Goal: Information Seeking & Learning: Compare options

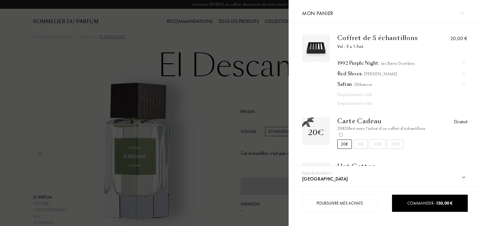
select select "IT"
click at [462, 12] on img at bounding box center [462, 13] width 5 height 5
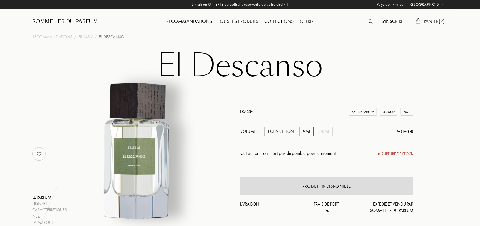
click at [302, 133] on div "9mL" at bounding box center [306, 131] width 14 height 9
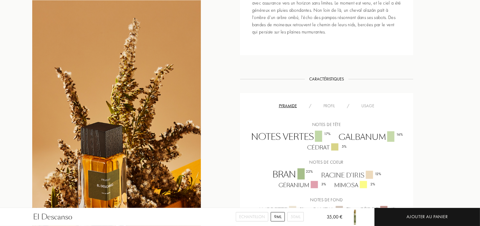
scroll to position [338, 0]
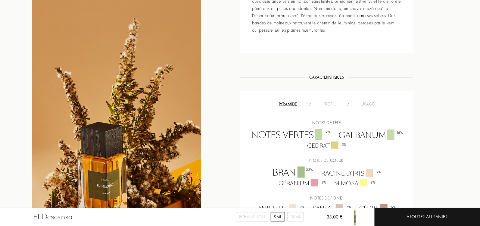
click at [325, 101] on div "Profil" at bounding box center [328, 104] width 23 height 6
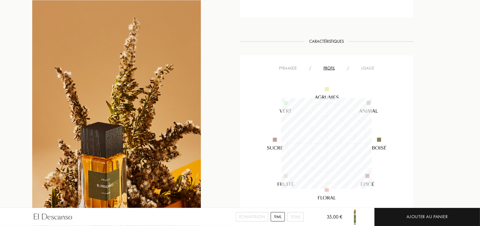
scroll to position [379, 0]
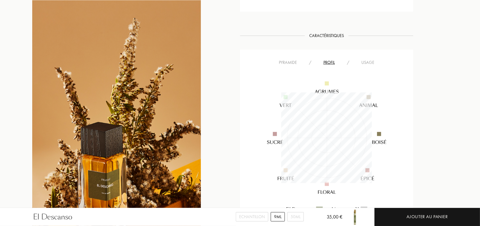
click at [290, 59] on div "Pyramide" at bounding box center [288, 62] width 30 height 6
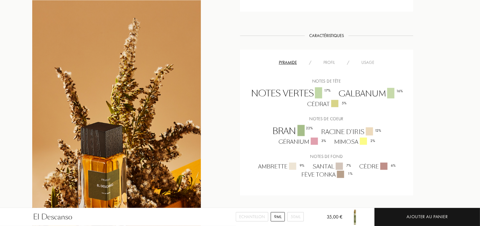
click at [367, 59] on div "Usage" at bounding box center [367, 62] width 25 height 6
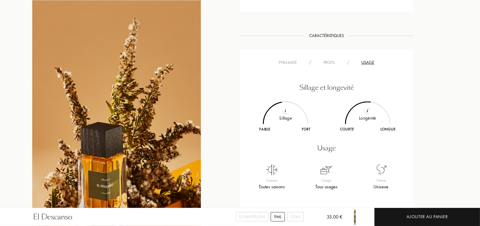
click at [290, 59] on div "Pyramide" at bounding box center [288, 62] width 30 height 6
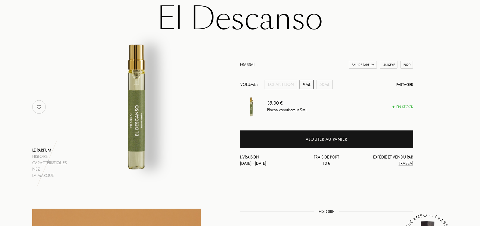
scroll to position [0, 0]
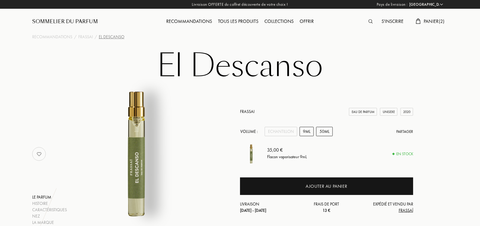
click at [319, 130] on div "50mL" at bounding box center [324, 131] width 17 height 9
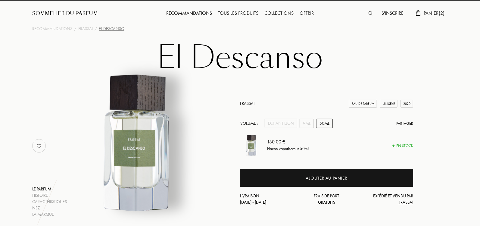
scroll to position [9, 0]
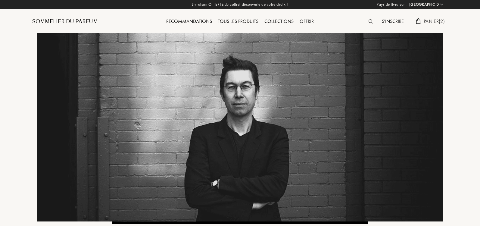
select select "IT"
click at [74, 21] on div "Sommelier du Parfum" at bounding box center [65, 21] width 66 height 7
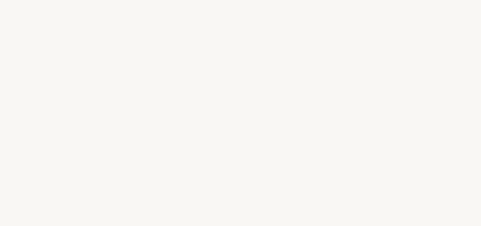
select select "IT"
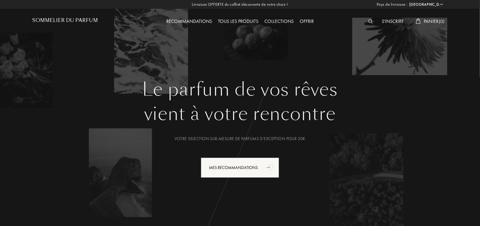
click at [428, 20] on span "Panier ( 0 )" at bounding box center [433, 21] width 21 height 6
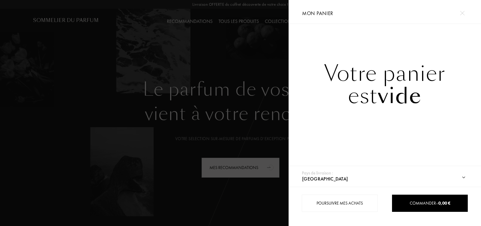
click at [459, 11] on div at bounding box center [462, 13] width 11 height 11
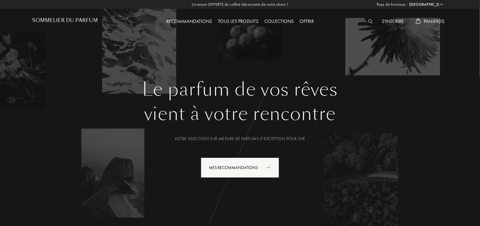
click at [231, 23] on div "Tous les produits" at bounding box center [238, 22] width 46 height 8
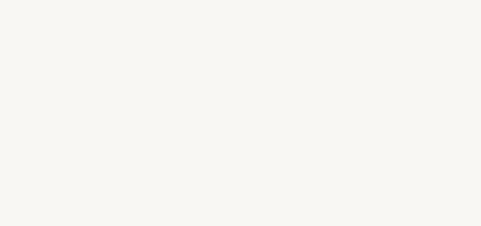
select select "IT"
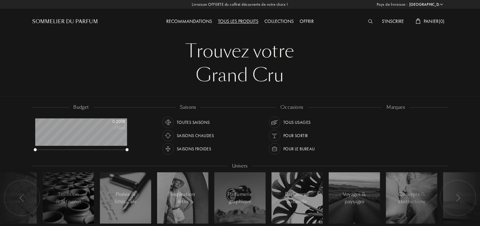
scroll to position [30, 92]
click at [202, 147] on div "Saisons froides" at bounding box center [194, 148] width 34 height 11
click at [294, 122] on div "Tous usages" at bounding box center [296, 121] width 27 height 11
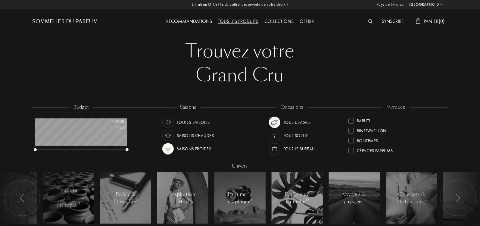
scroll to position [31, 0]
click at [350, 129] on div at bounding box center [350, 128] width 5 height 5
click at [351, 134] on div at bounding box center [350, 134] width 5 height 5
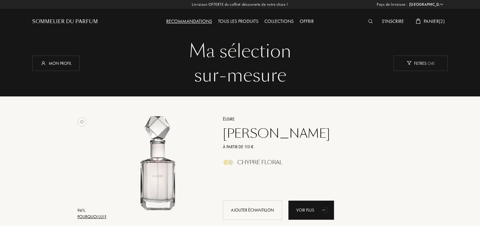
select select "IT"
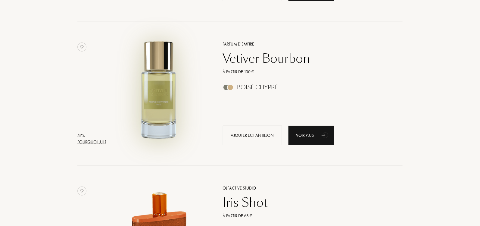
scroll to position [15156, 0]
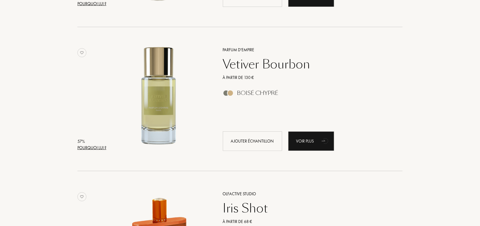
click at [241, 48] on div "Parfum d'Empire" at bounding box center [305, 50] width 175 height 6
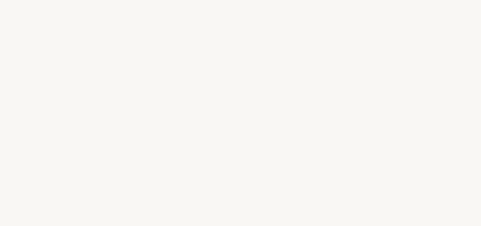
select select "IT"
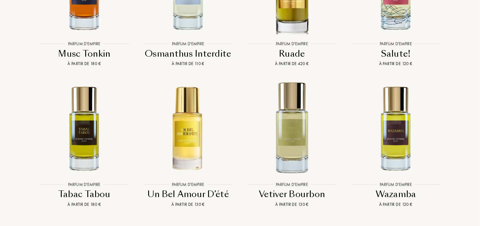
scroll to position [1821, 0]
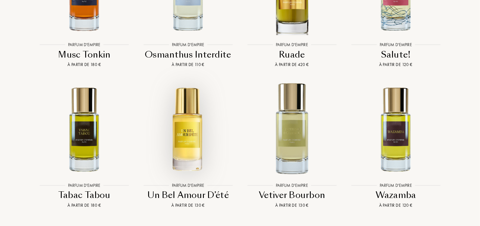
click at [189, 113] on img at bounding box center [188, 129] width 94 height 94
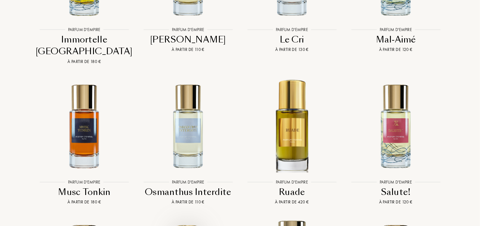
scroll to position [1684, 0]
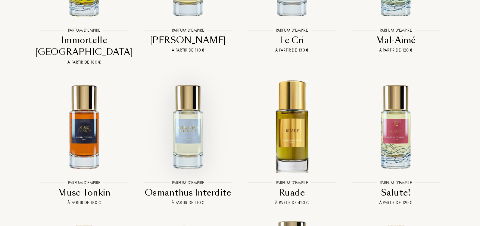
click at [193, 117] on img at bounding box center [188, 126] width 94 height 94
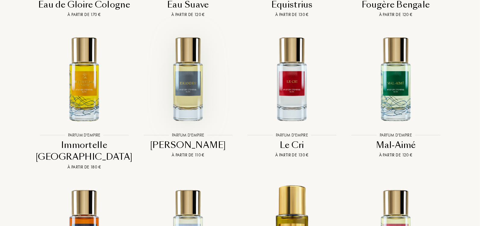
scroll to position [1578, 0]
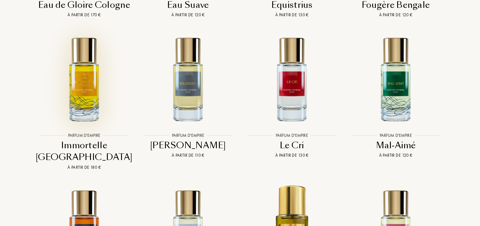
click at [85, 83] on img at bounding box center [84, 79] width 94 height 94
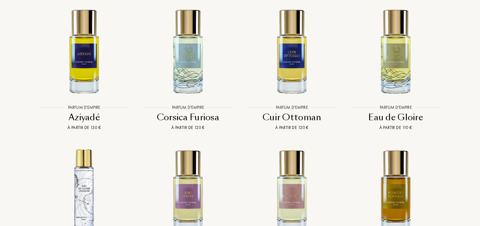
scroll to position [1299, 0]
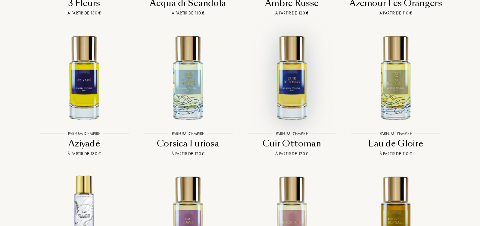
click at [295, 82] on img at bounding box center [292, 77] width 94 height 94
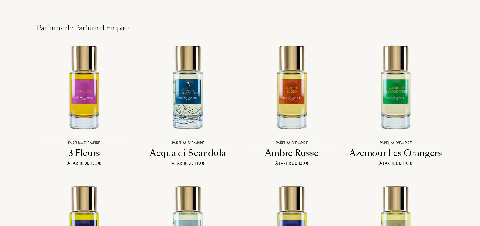
scroll to position [1140, 0]
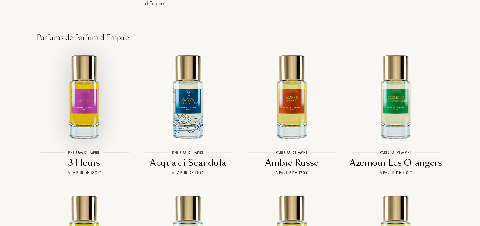
click at [90, 102] on img at bounding box center [84, 97] width 94 height 94
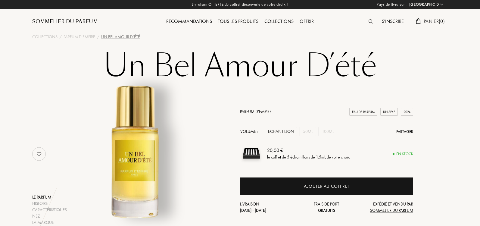
select select "IT"
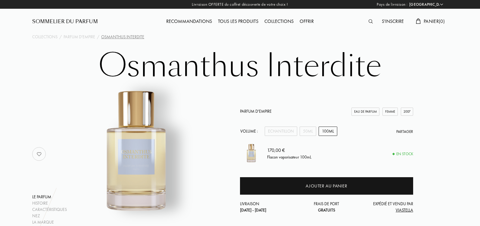
select select "IT"
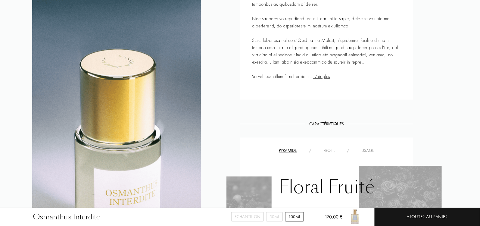
scroll to position [347, 0]
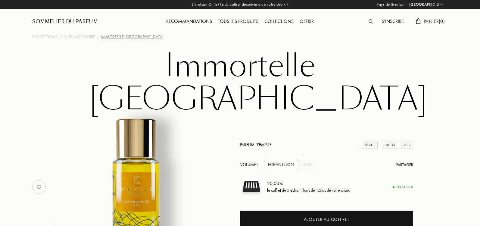
select select "IT"
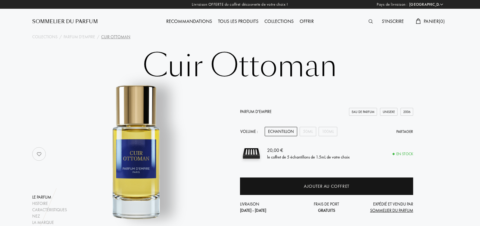
select select "IT"
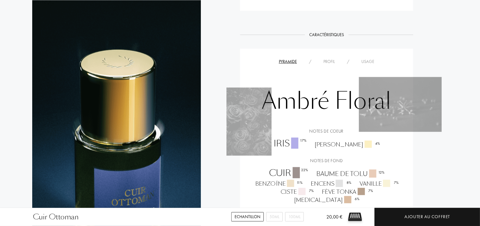
scroll to position [348, 0]
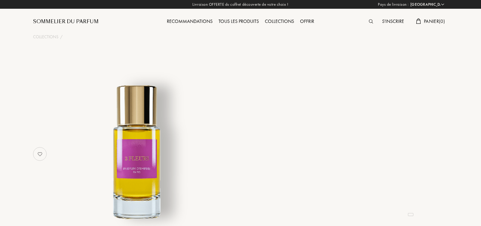
select select "IT"
